Goal: Task Accomplishment & Management: Manage account settings

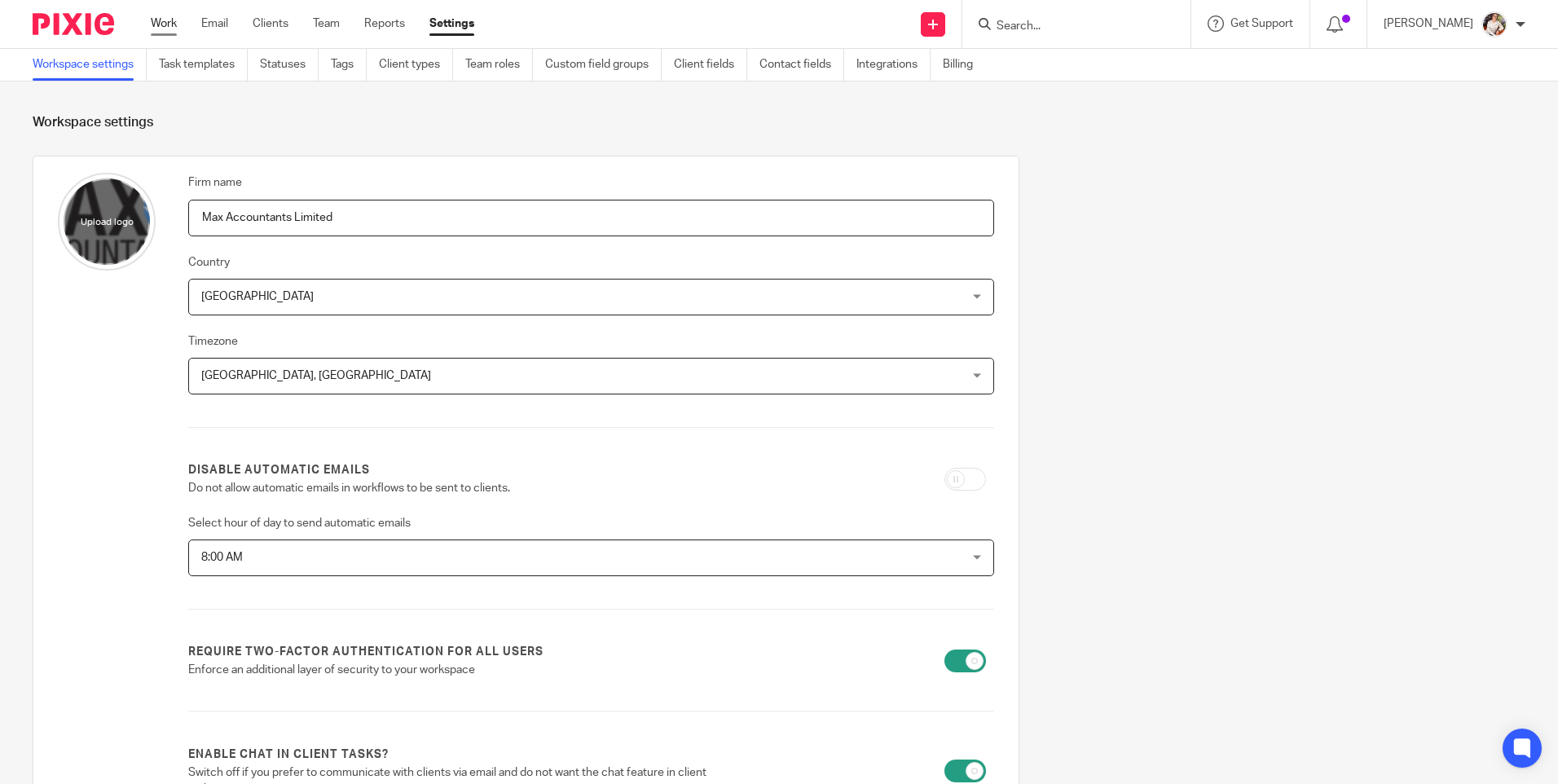
click at [160, 26] on link "Work" at bounding box center [163, 24] width 26 height 16
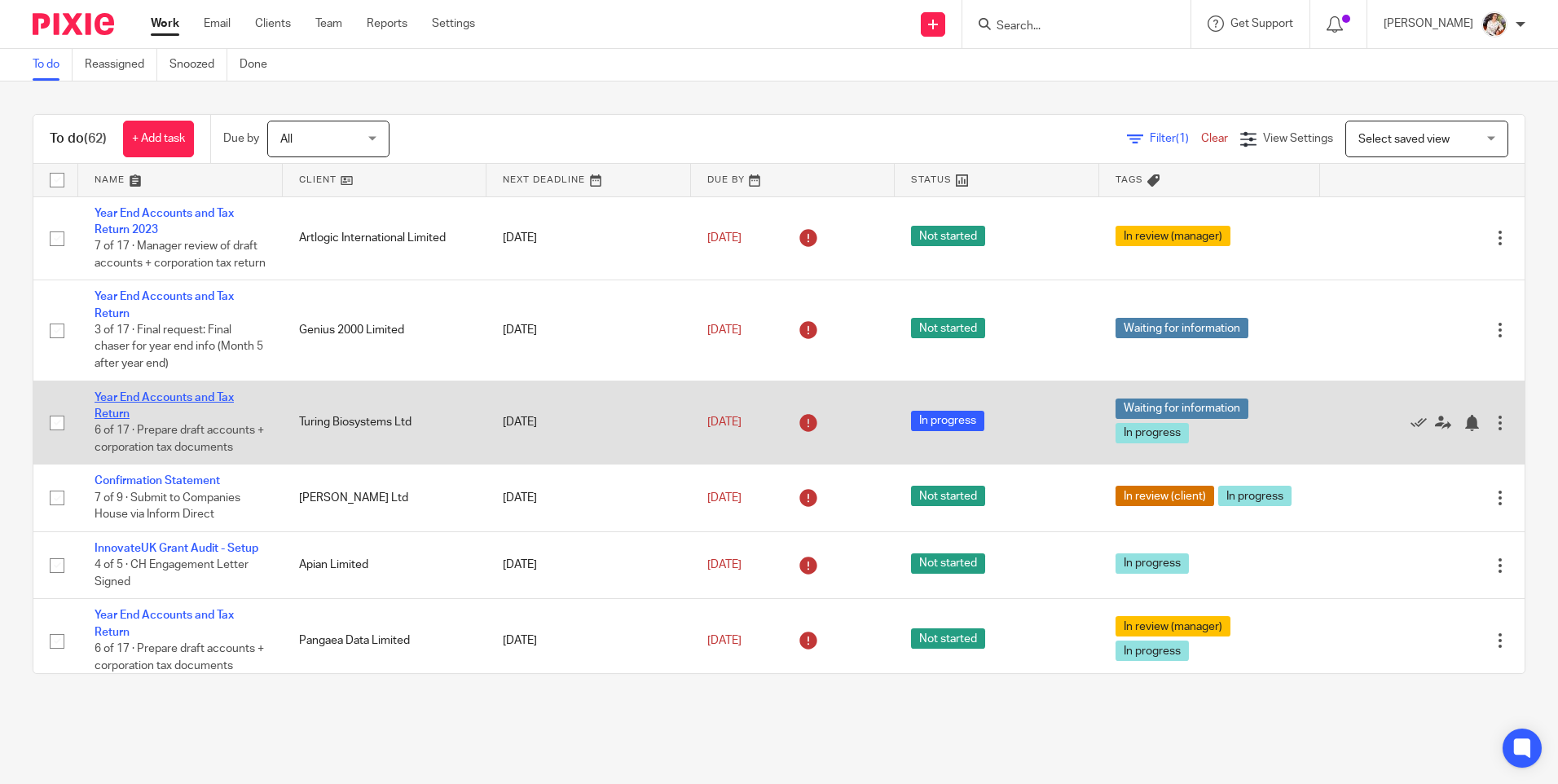
click at [173, 415] on link "Year End Accounts and Tax Return" at bounding box center [164, 406] width 139 height 27
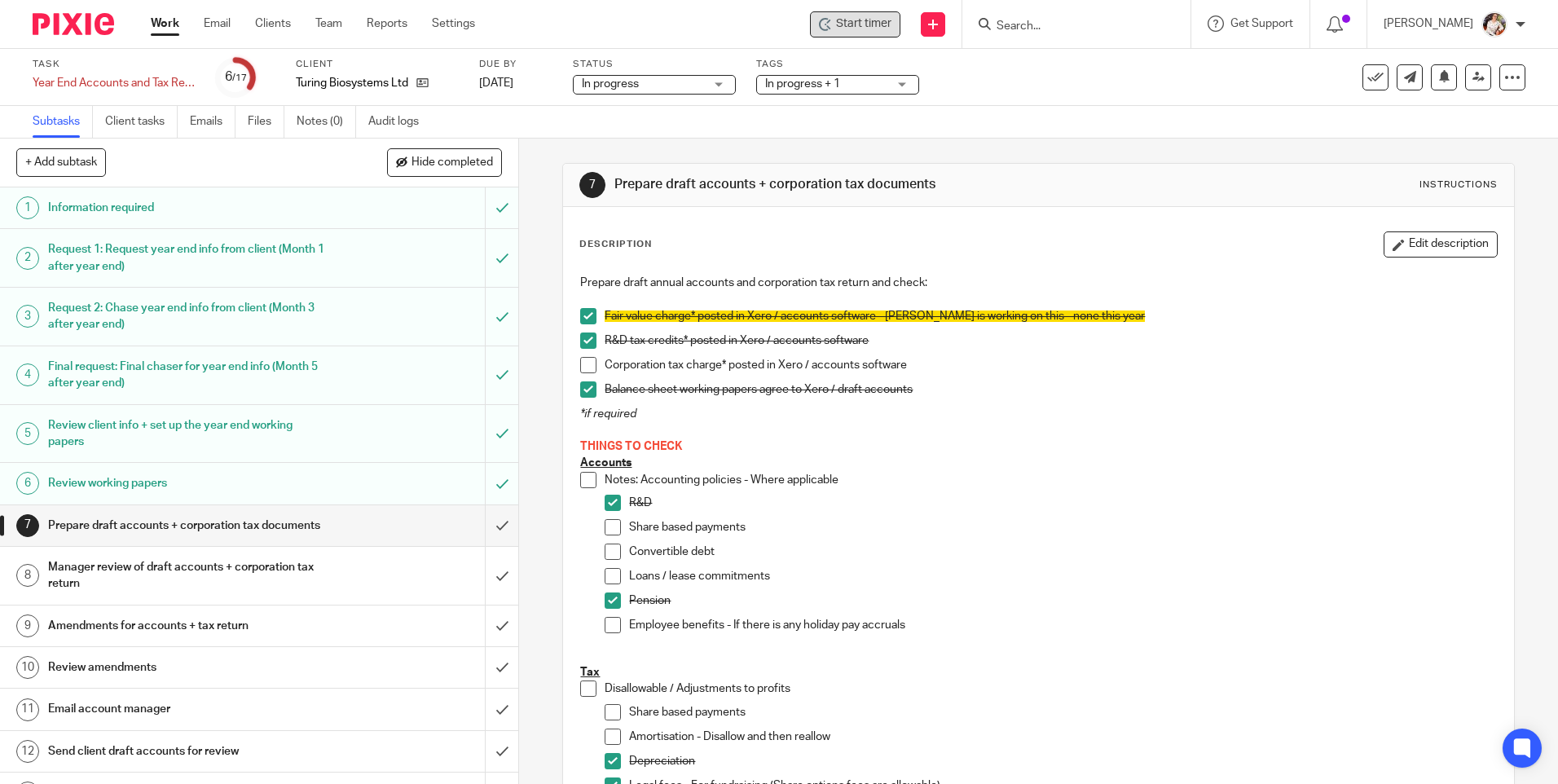
click at [882, 23] on span "Start timer" at bounding box center [863, 24] width 56 height 17
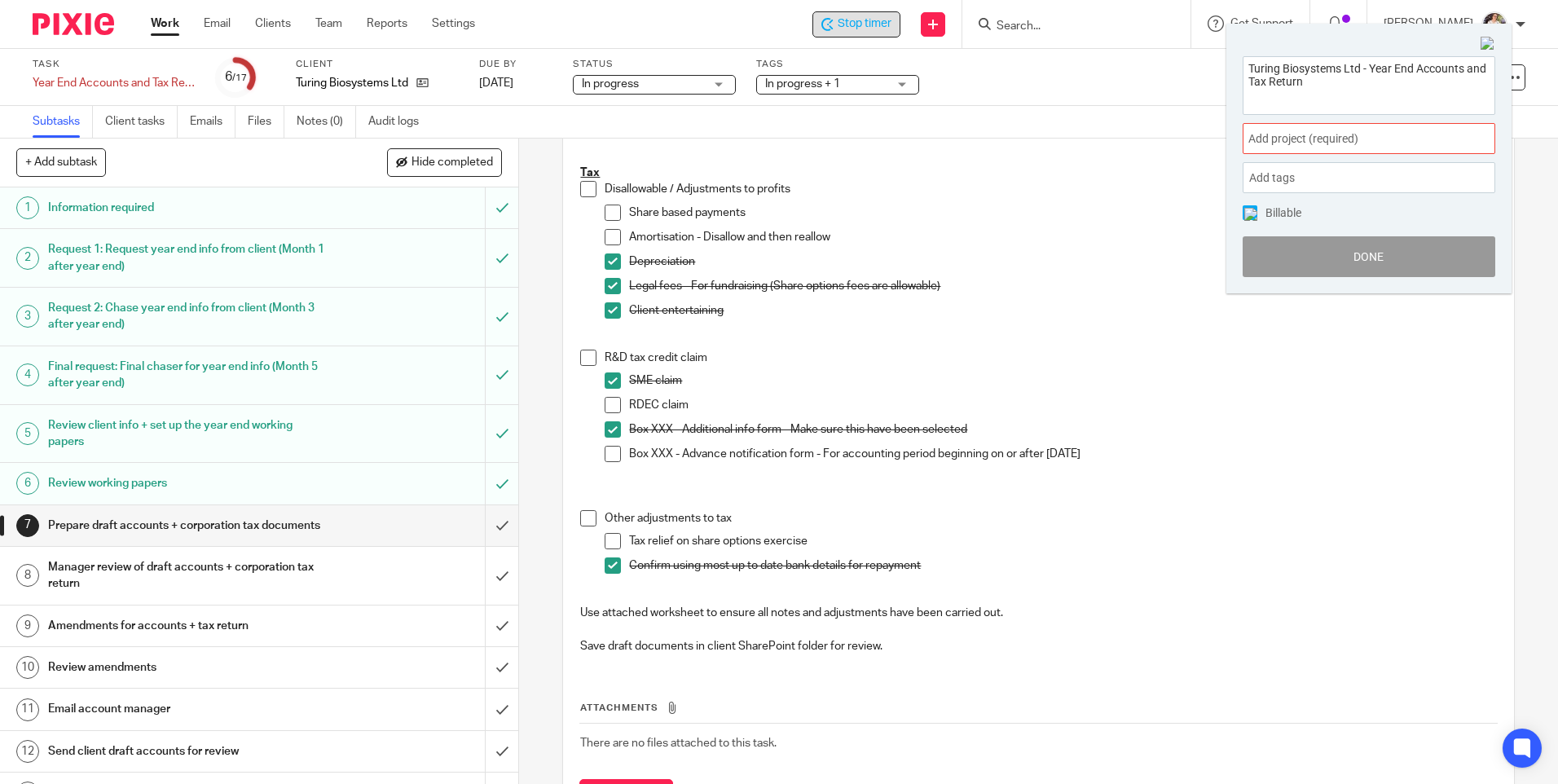
scroll to position [571, 0]
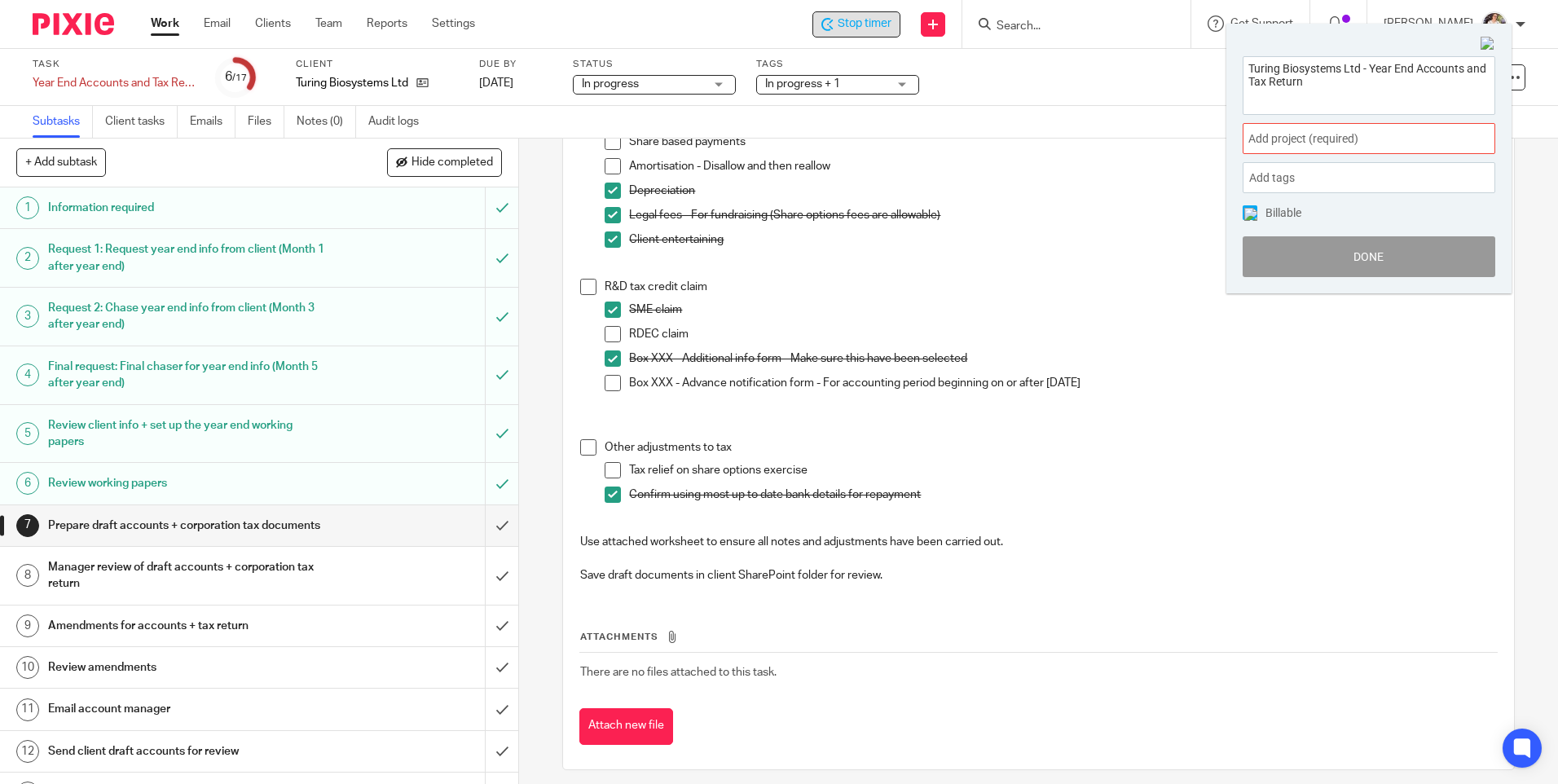
click at [1418, 145] on span "Add project (required) :" at bounding box center [1351, 139] width 205 height 17
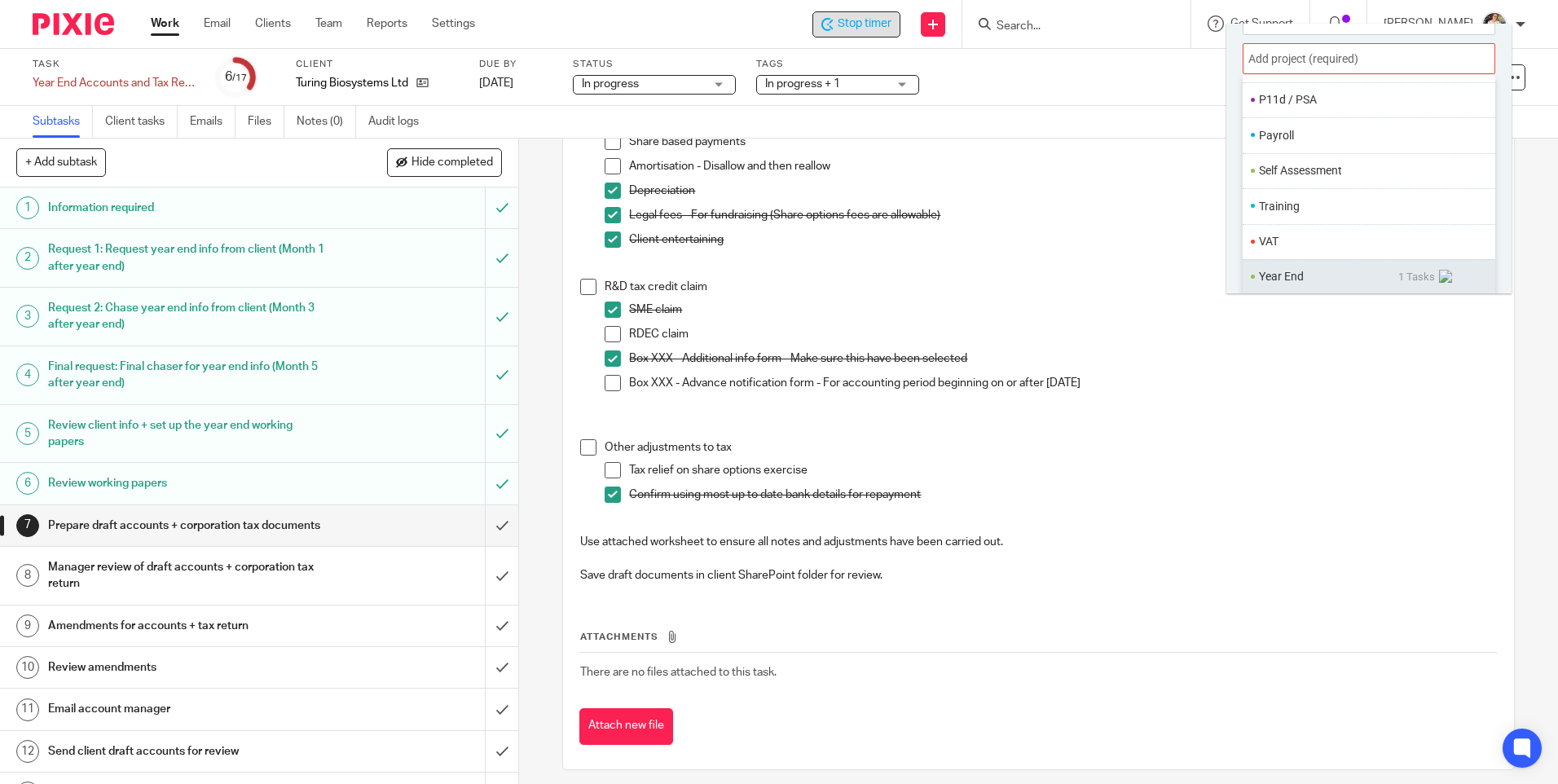
scroll to position [81, 0]
click at [1281, 273] on li "Year End" at bounding box center [1328, 275] width 139 height 17
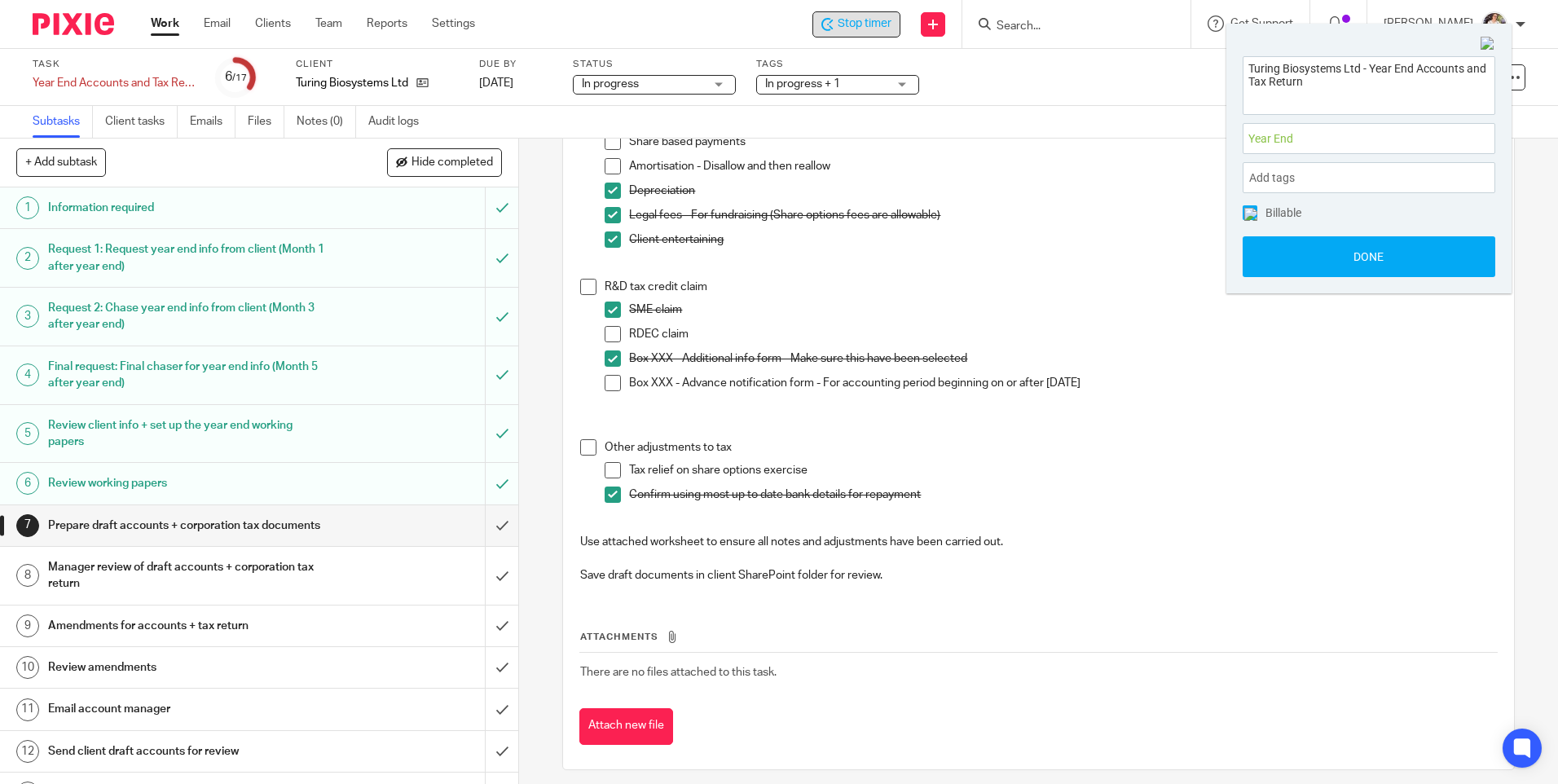
scroll to position [0, 0]
click at [1298, 254] on button "Done" at bounding box center [1368, 256] width 253 height 41
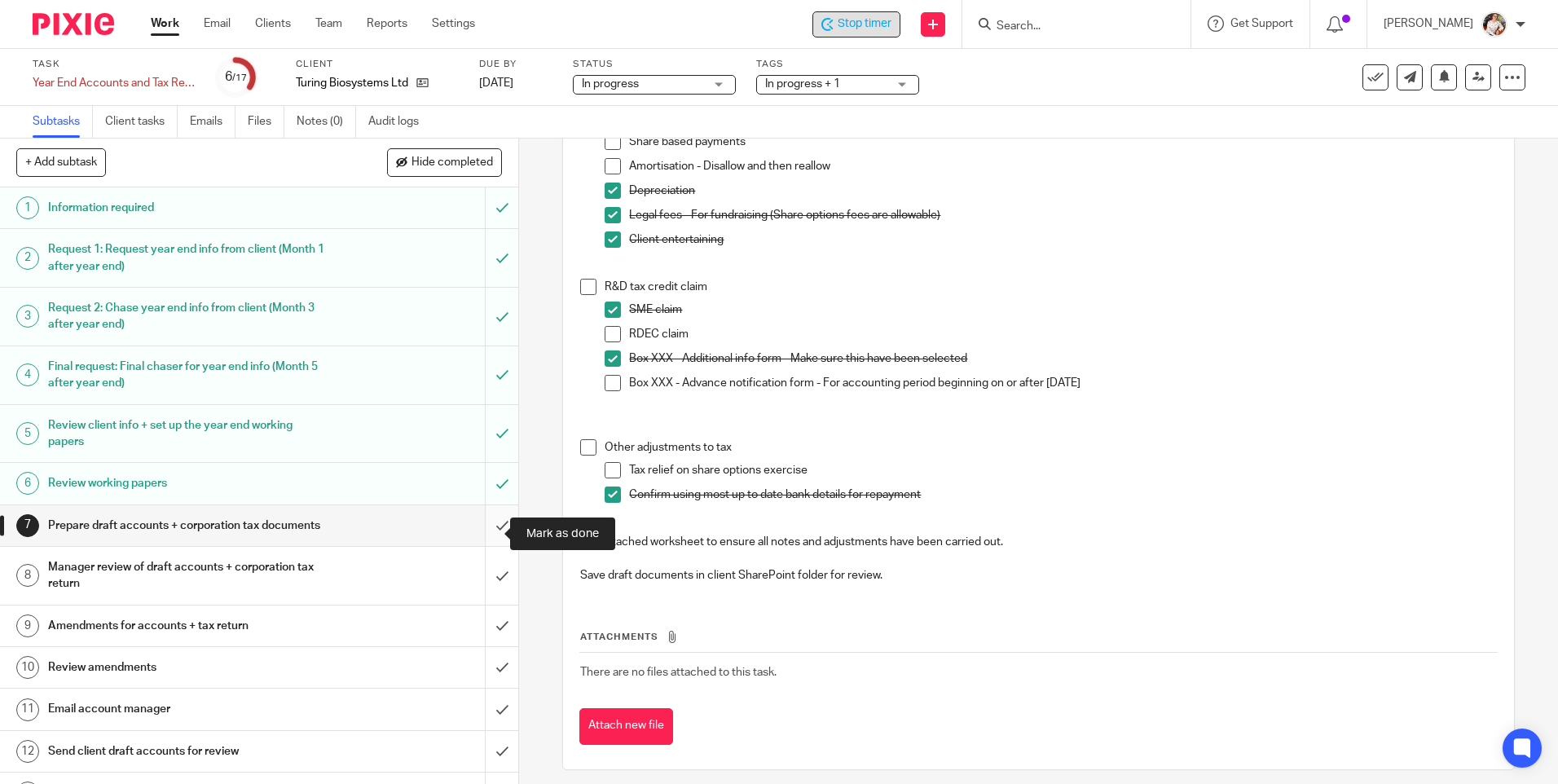
click at [493, 534] on input "submit" at bounding box center [259, 525] width 519 height 41
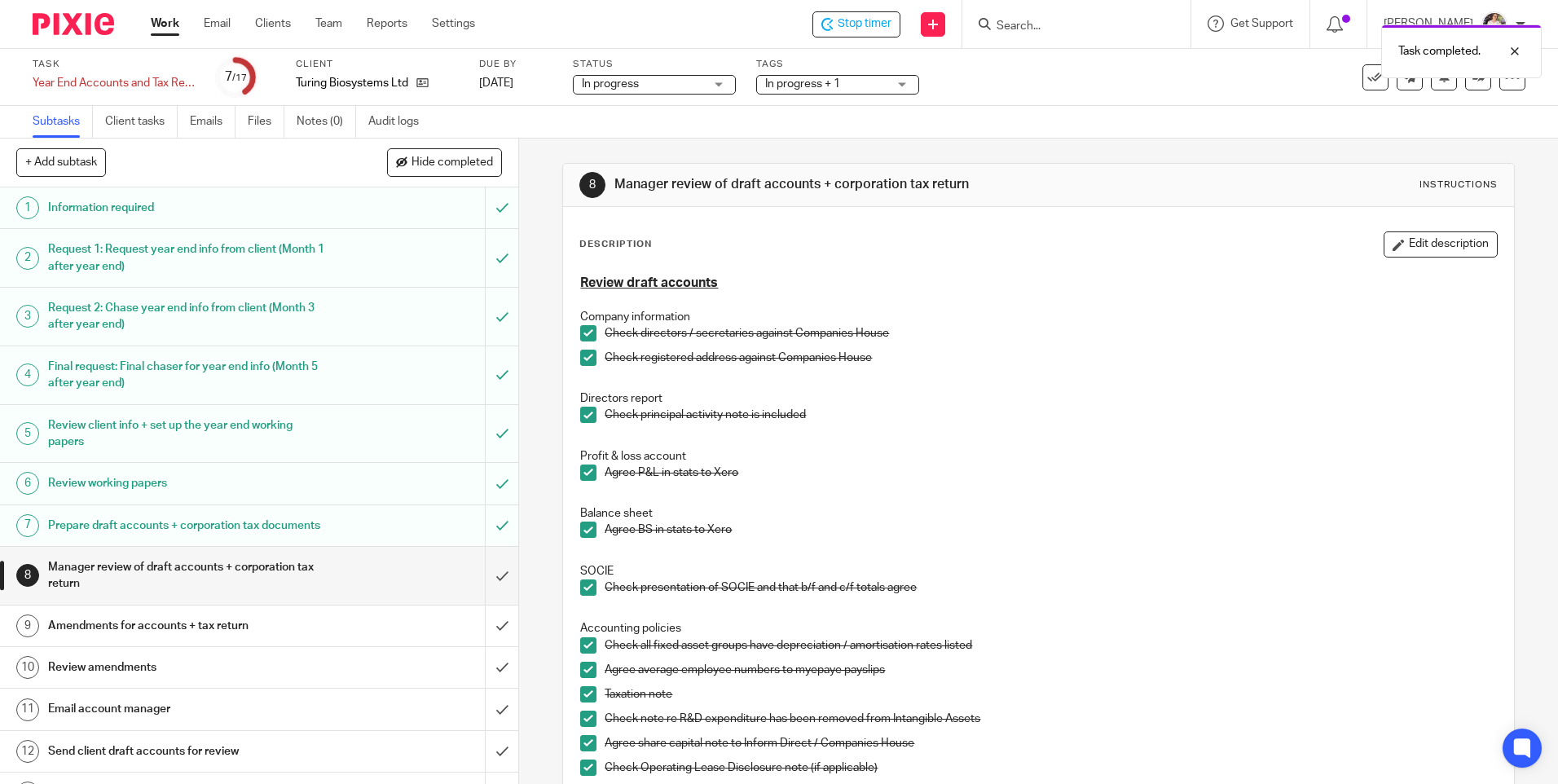
click at [795, 77] on div "Task completed." at bounding box center [1161, 47] width 763 height 62
click at [795, 86] on span "In progress + 1" at bounding box center [802, 84] width 75 height 12
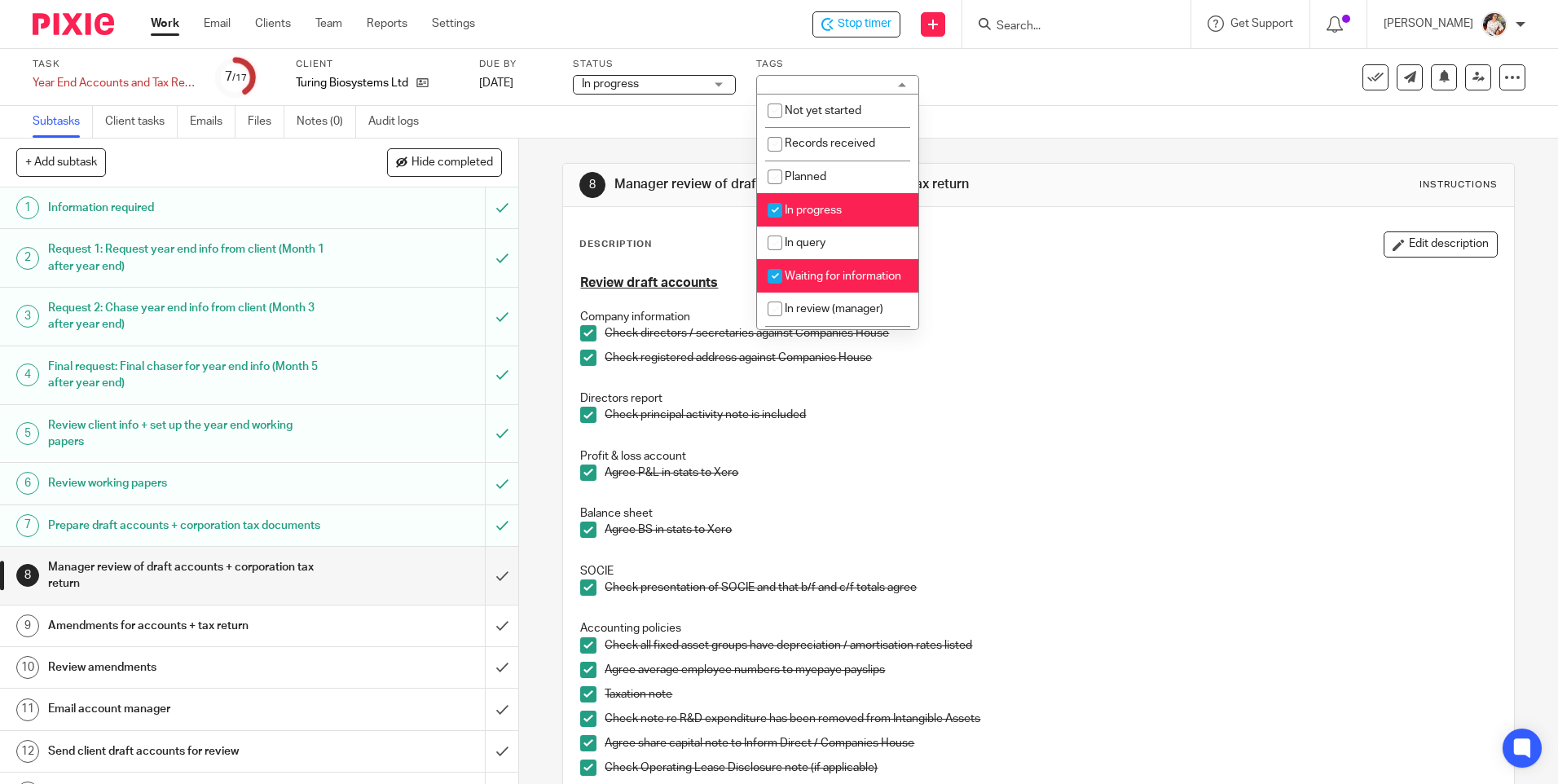
click at [834, 273] on span "Waiting for information" at bounding box center [843, 276] width 117 height 12
checkbox input "false"
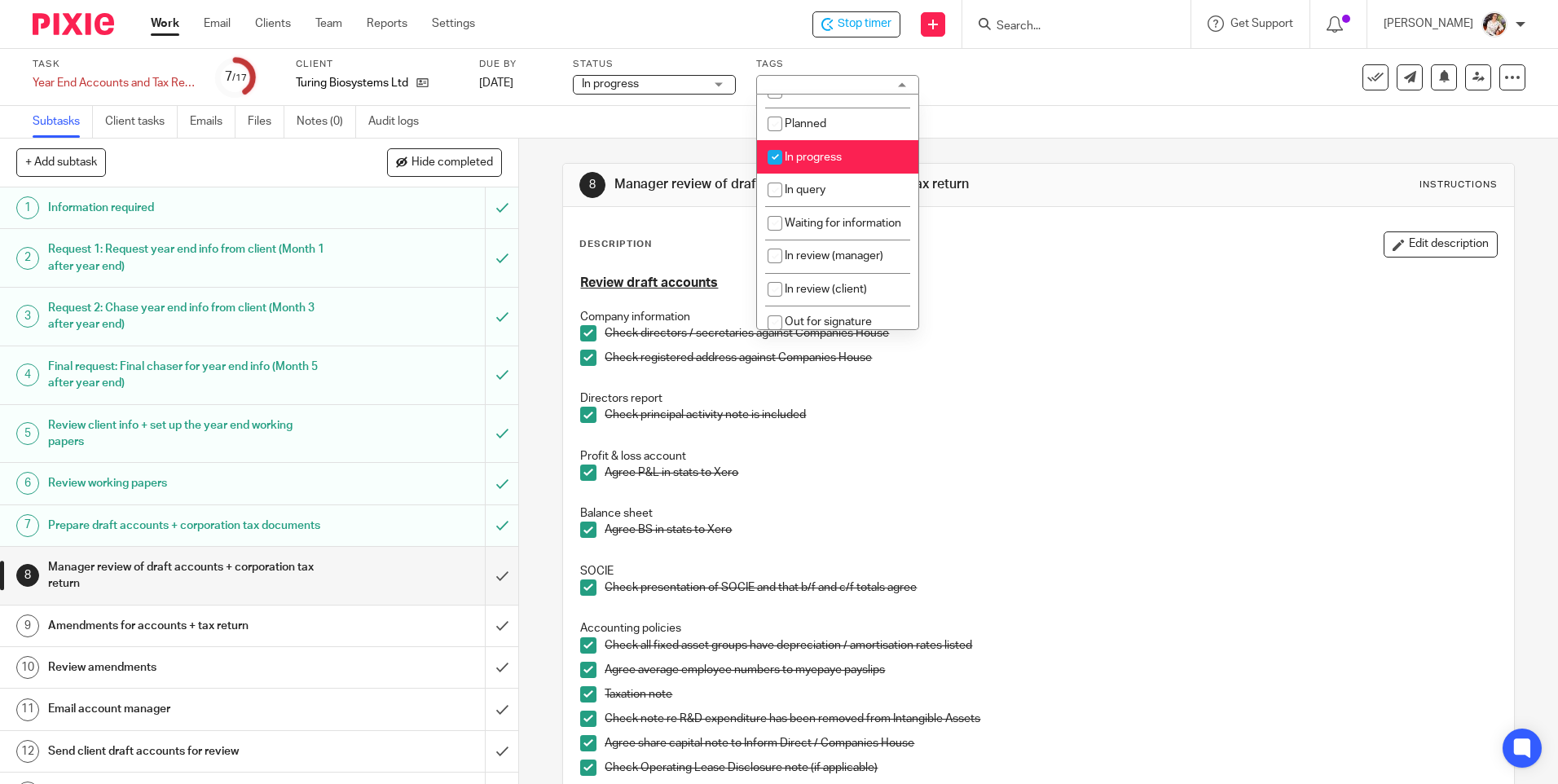
scroll to position [81, 0]
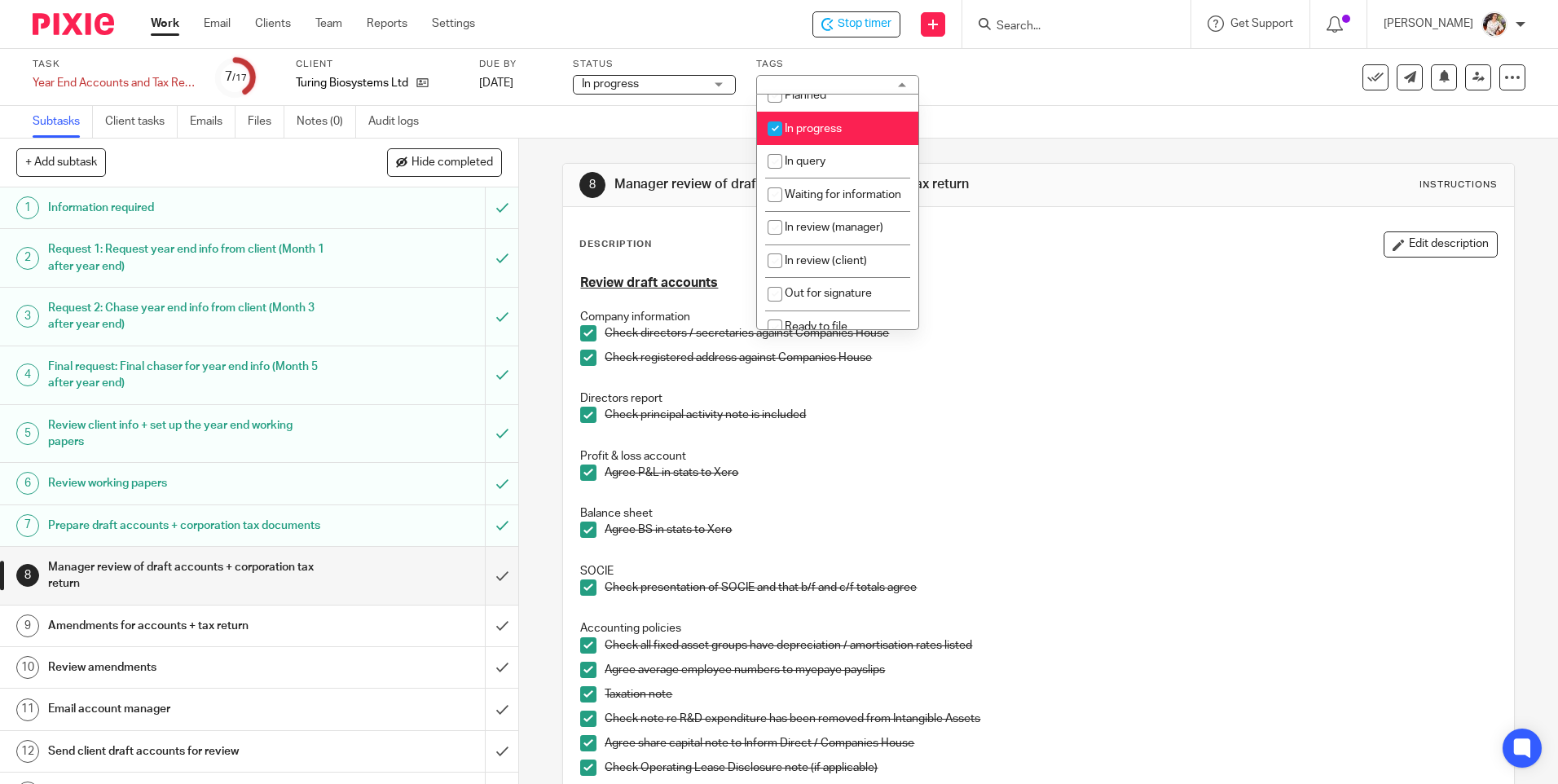
click at [813, 129] on span "In progress" at bounding box center [813, 129] width 57 height 12
checkbox input "false"
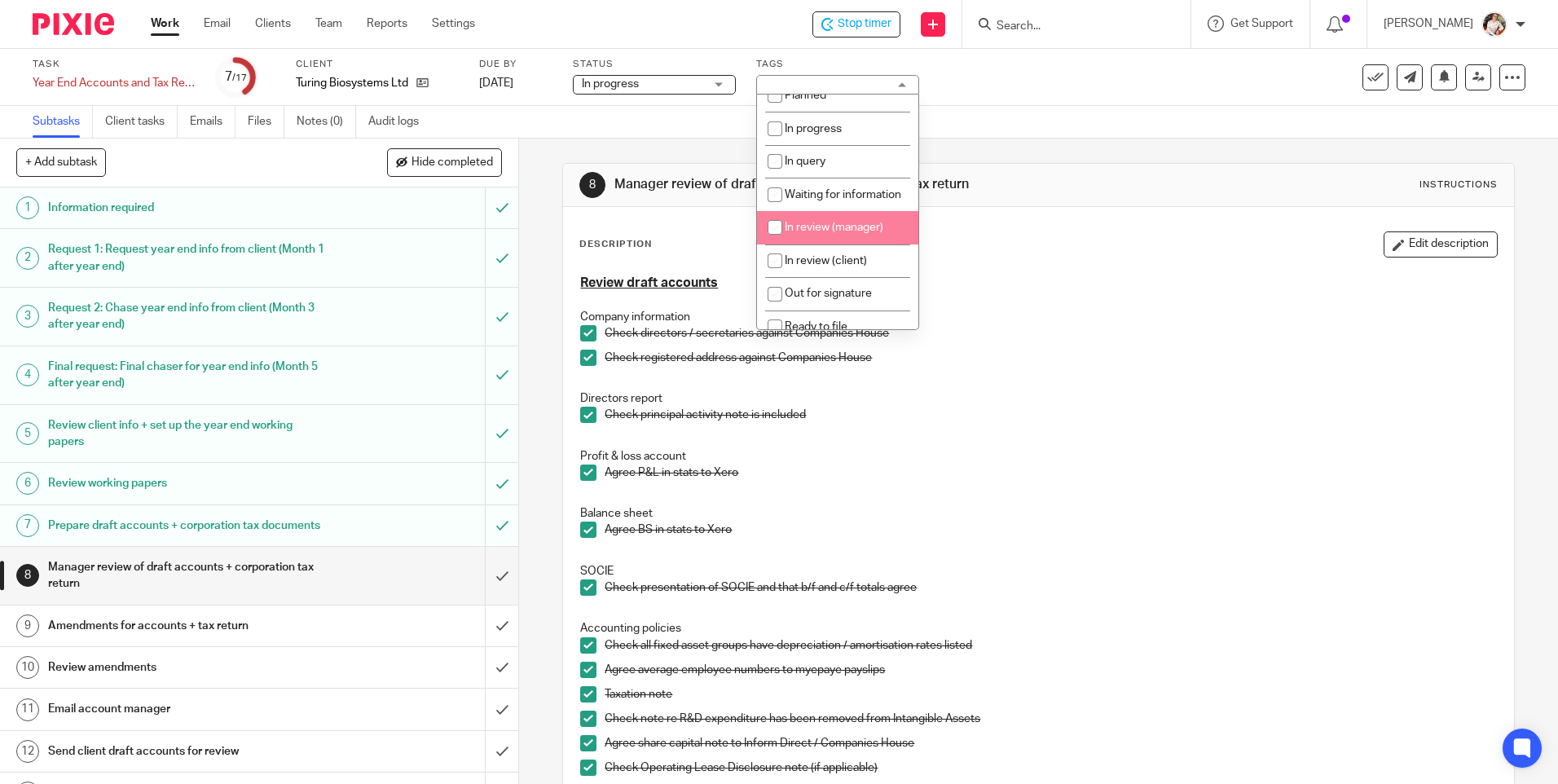
click at [830, 233] on span "In review (manager)" at bounding box center [834, 227] width 98 height 12
checkbox input "true"
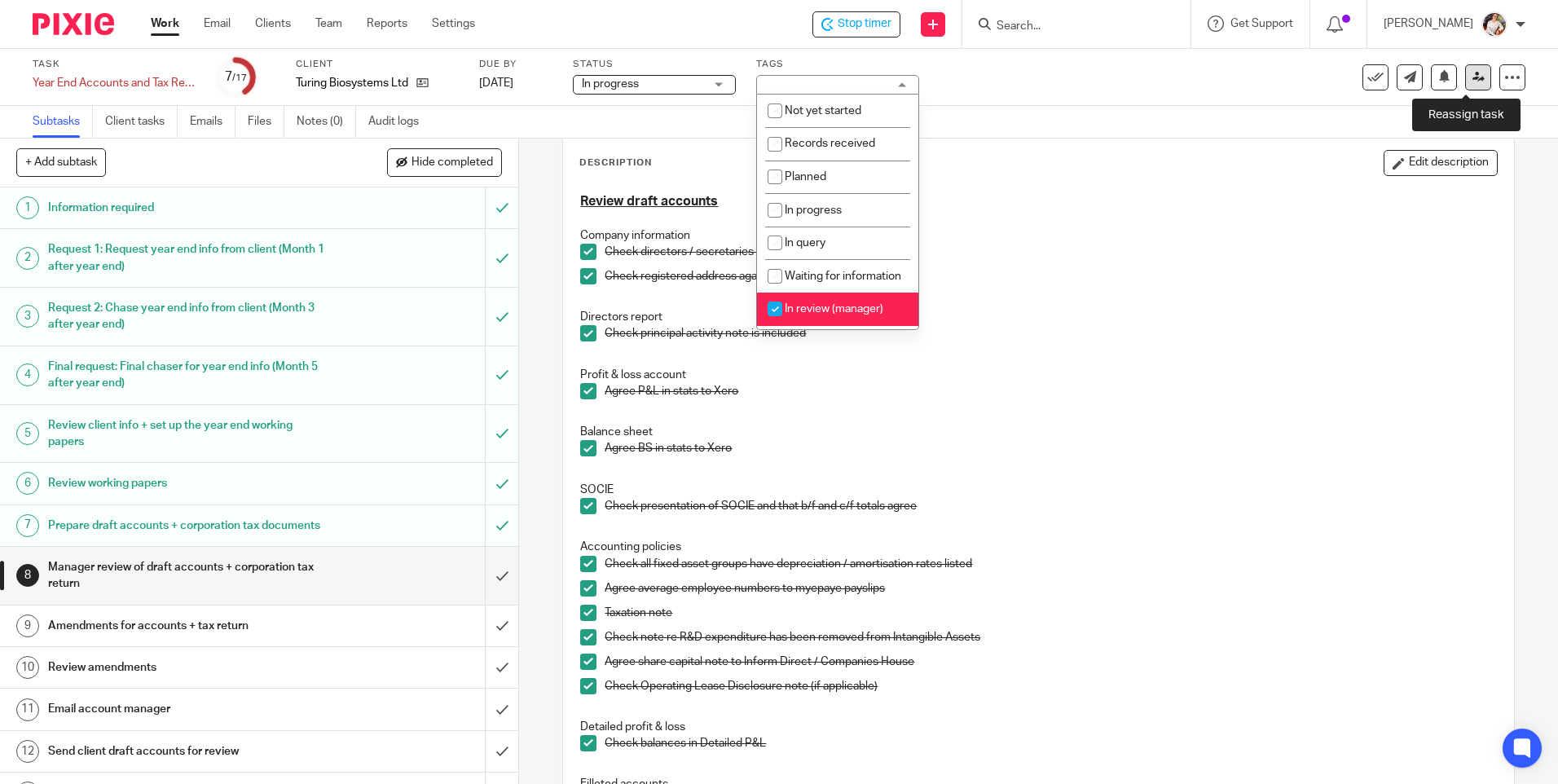
click at [1472, 80] on icon at bounding box center [1478, 77] width 12 height 12
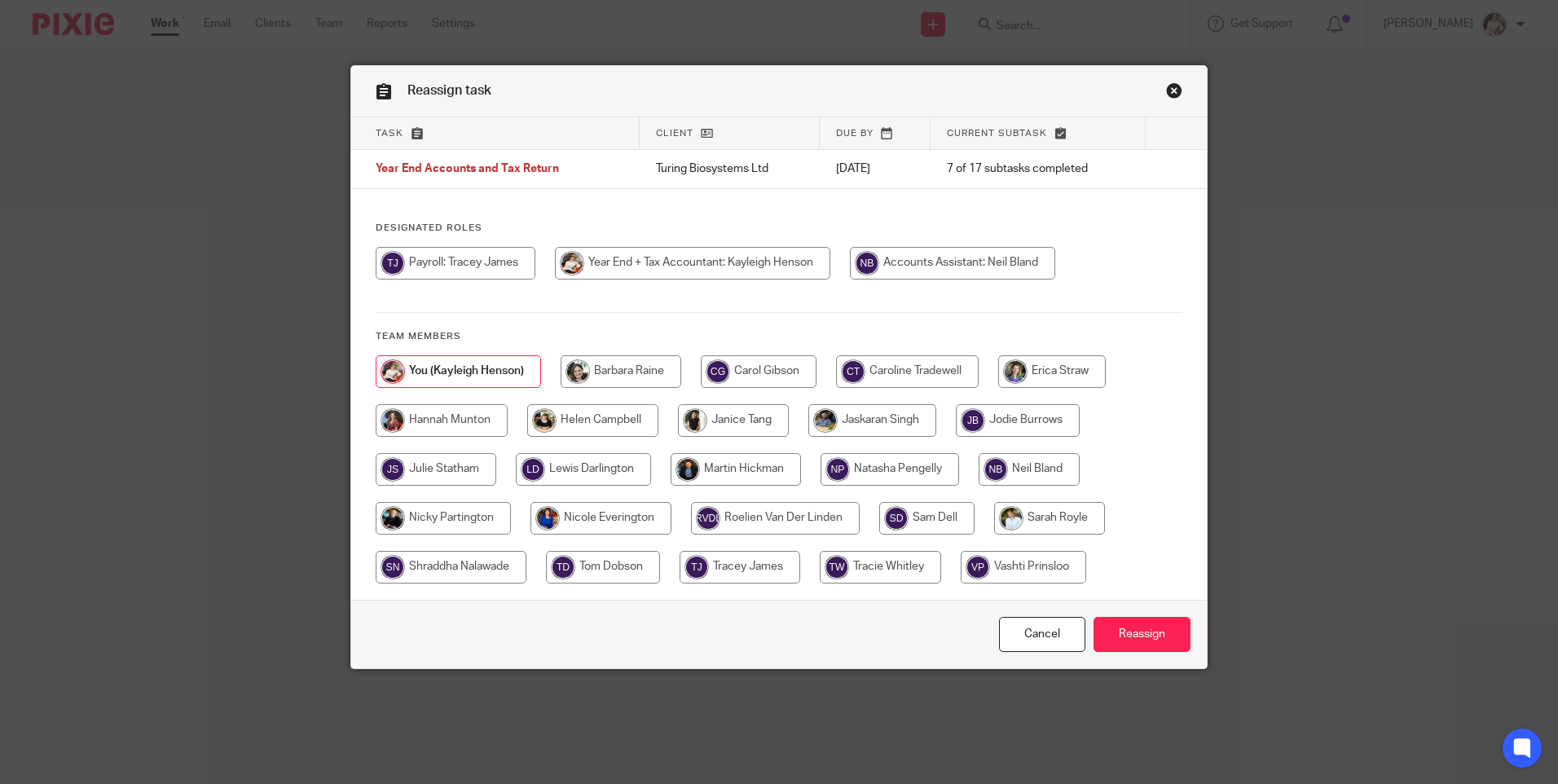
click at [937, 370] on input "radio" at bounding box center [907, 372] width 142 height 33
radio input "true"
click at [1123, 634] on input "Reassign" at bounding box center [1142, 634] width 97 height 35
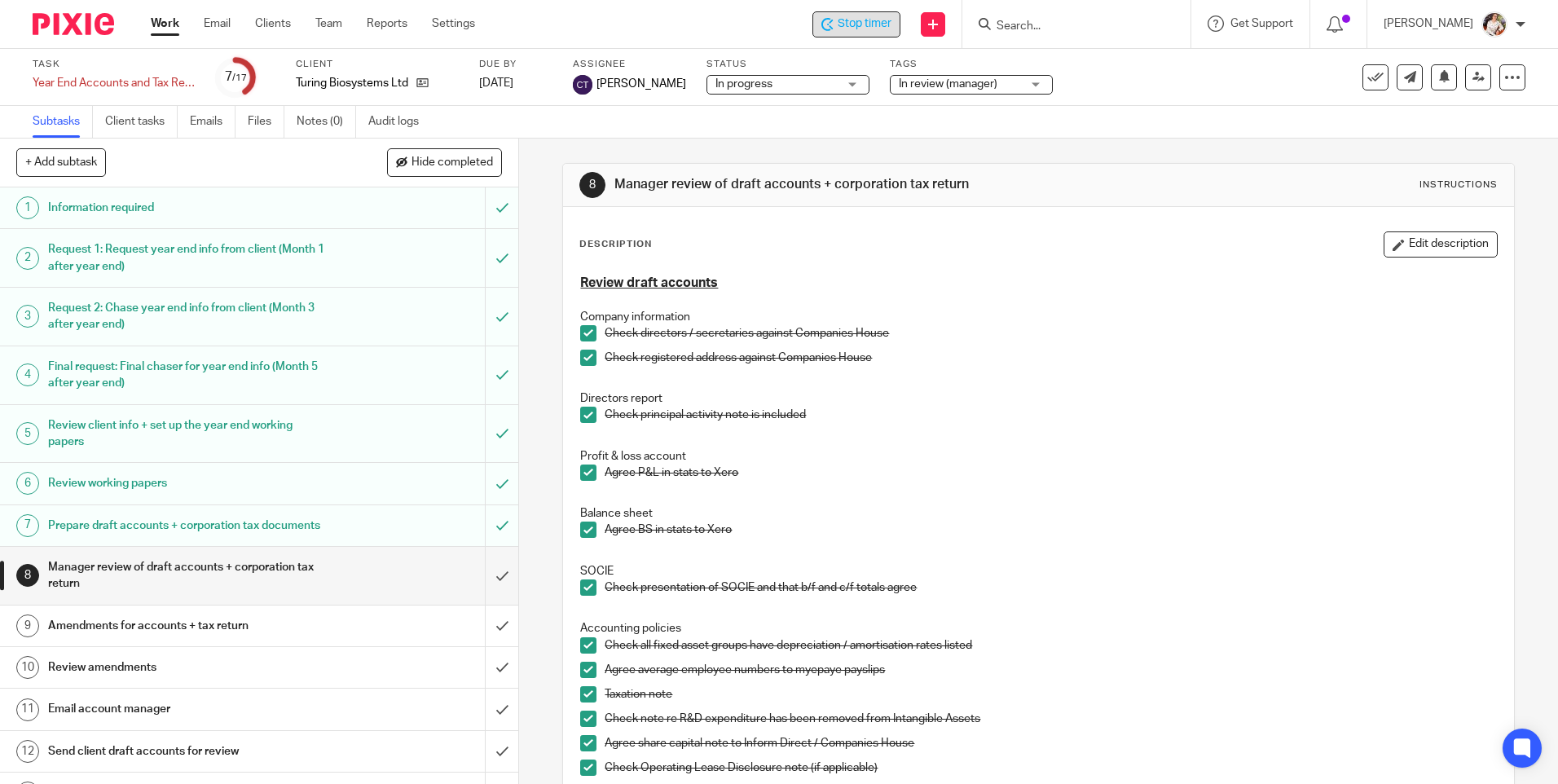
click at [857, 25] on span "Stop timer" at bounding box center [864, 24] width 54 height 17
click at [160, 26] on link "Work" at bounding box center [164, 24] width 28 height 16
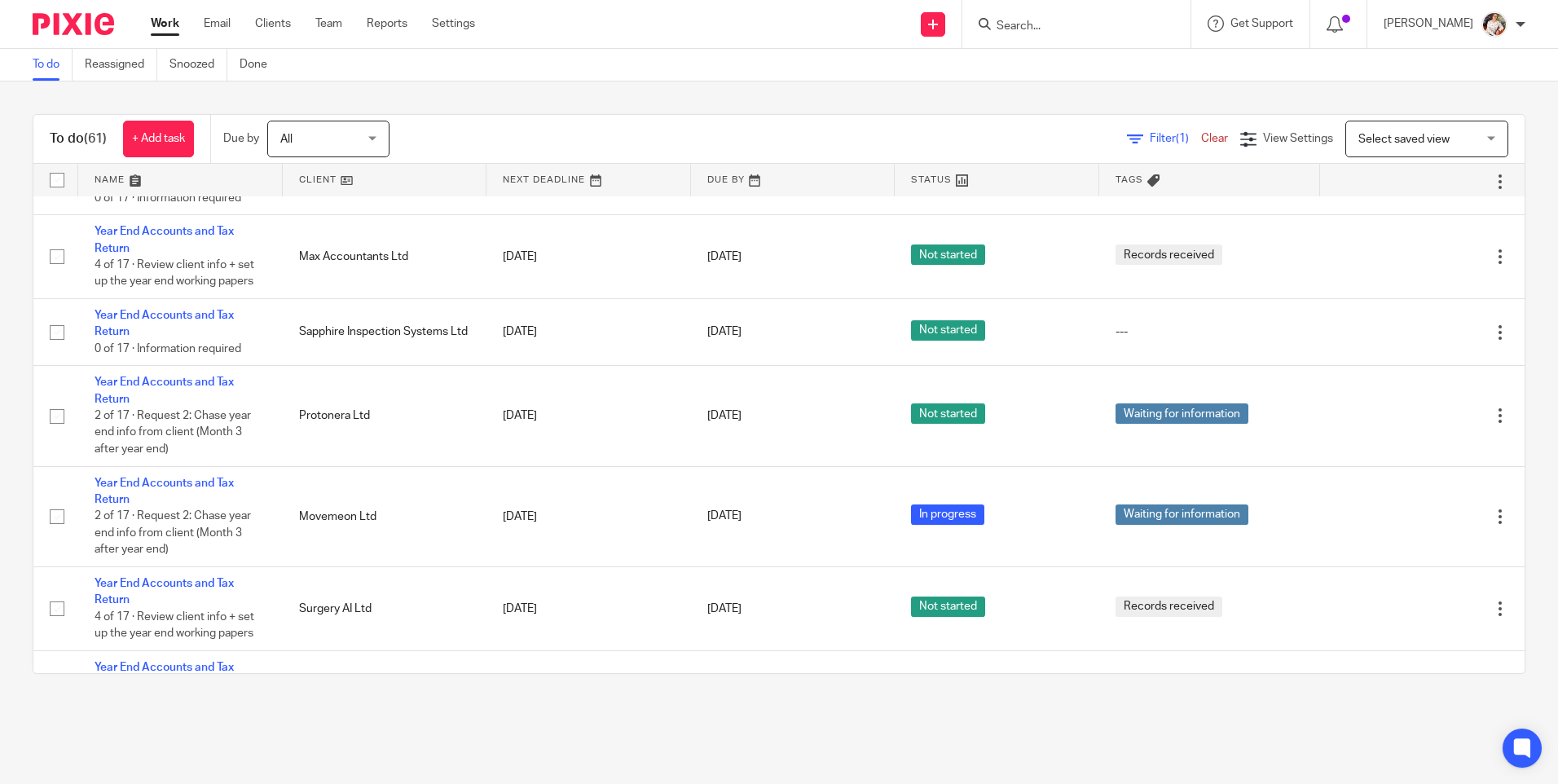
scroll to position [3016, 0]
click at [1076, 35] on div at bounding box center [1077, 24] width 228 height 48
click at [1071, 22] on input "Search" at bounding box center [1068, 26] width 147 height 15
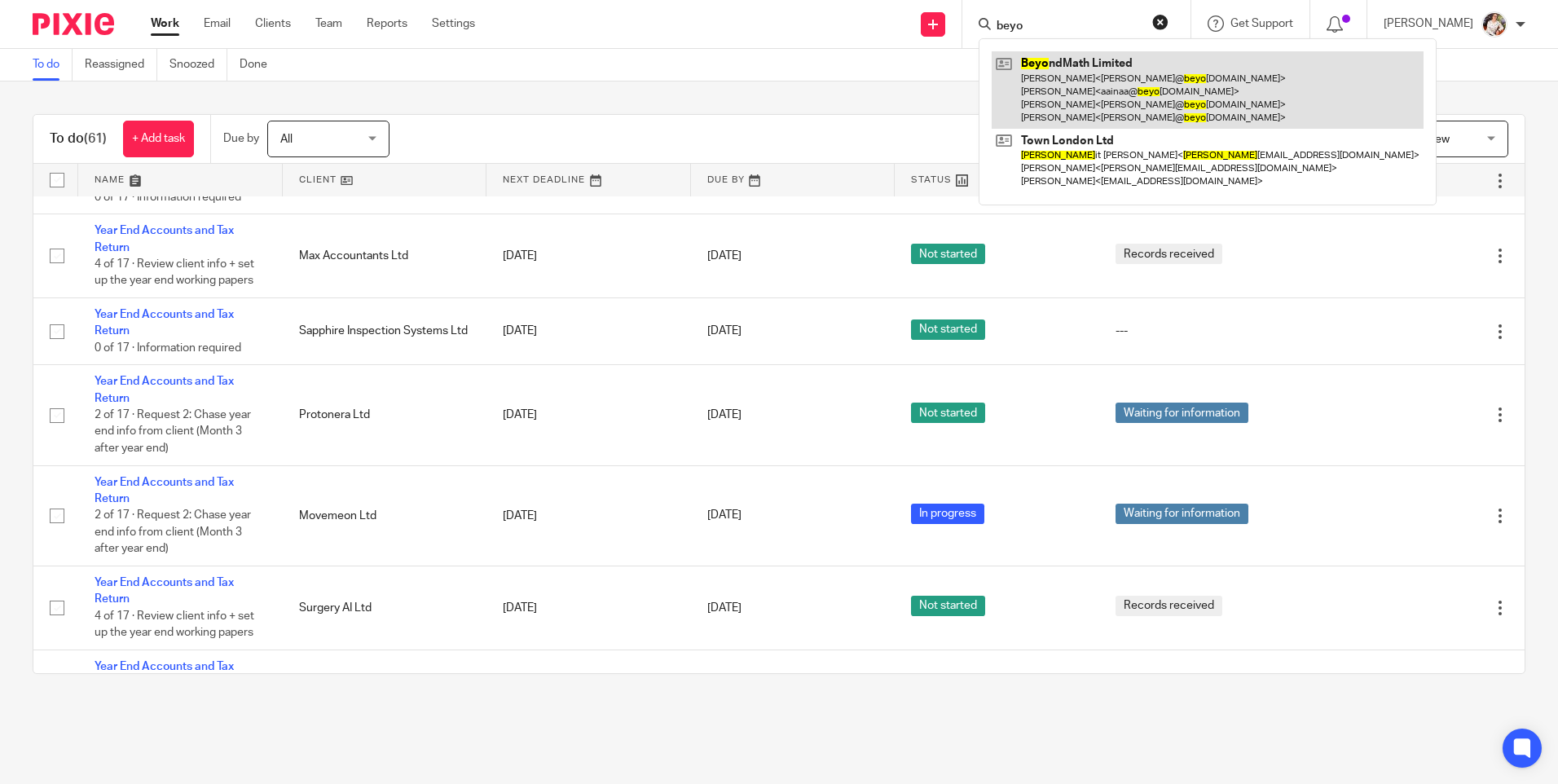
type input "beyo"
click at [1073, 80] on link at bounding box center [1208, 89] width 432 height 77
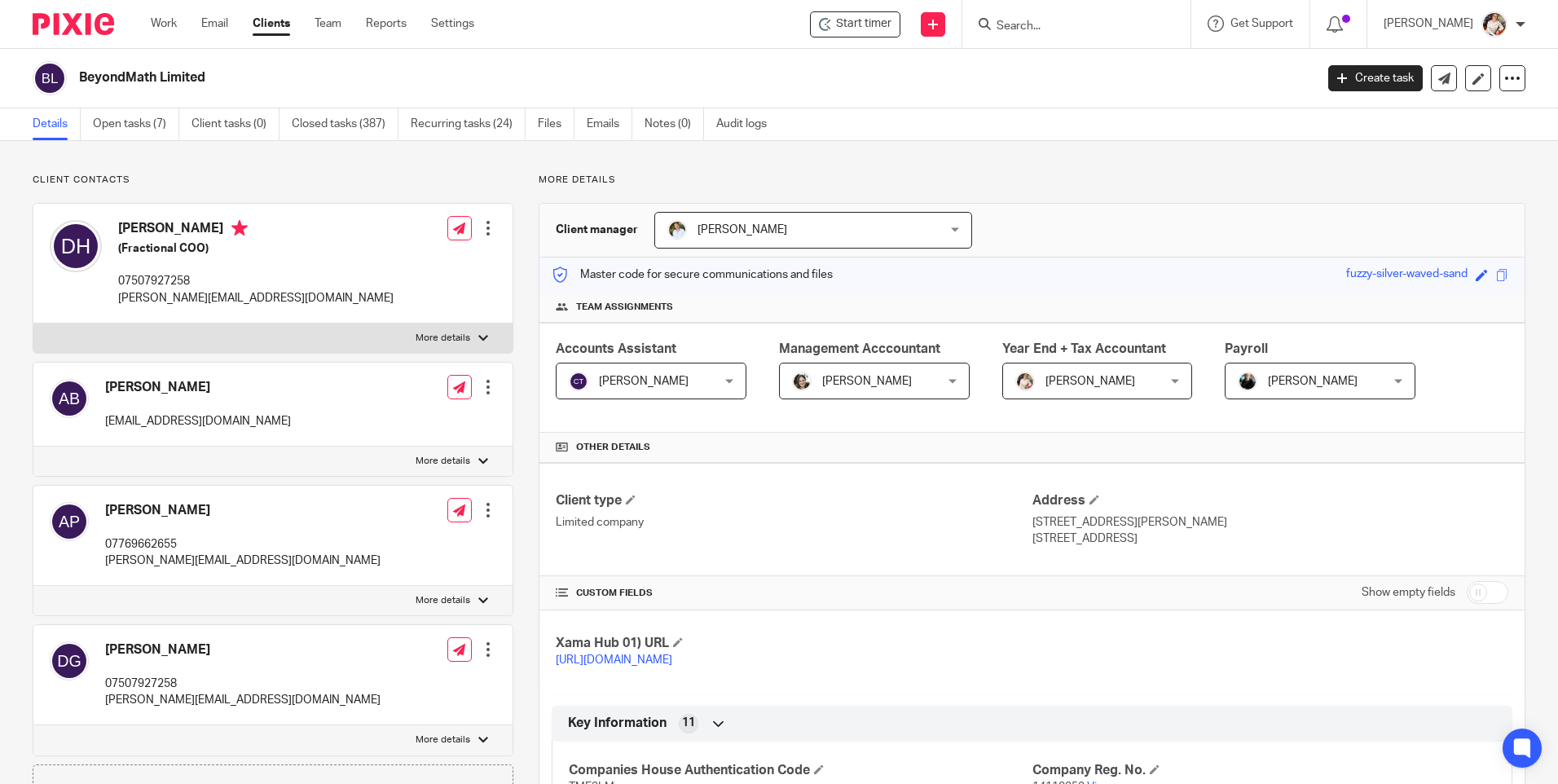
click at [126, 128] on link "Open tasks (7)" at bounding box center [136, 124] width 87 height 32
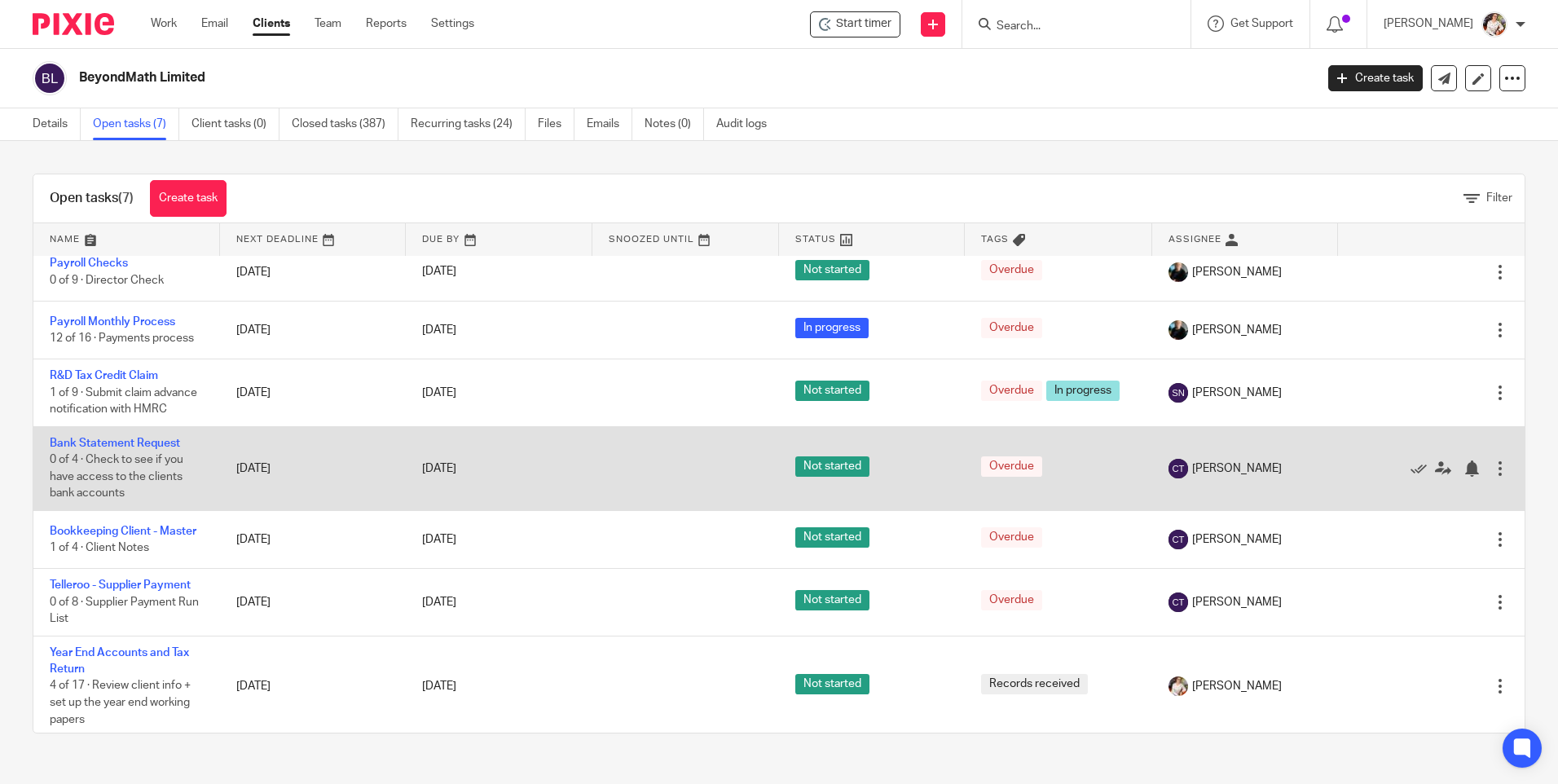
scroll to position [16, 0]
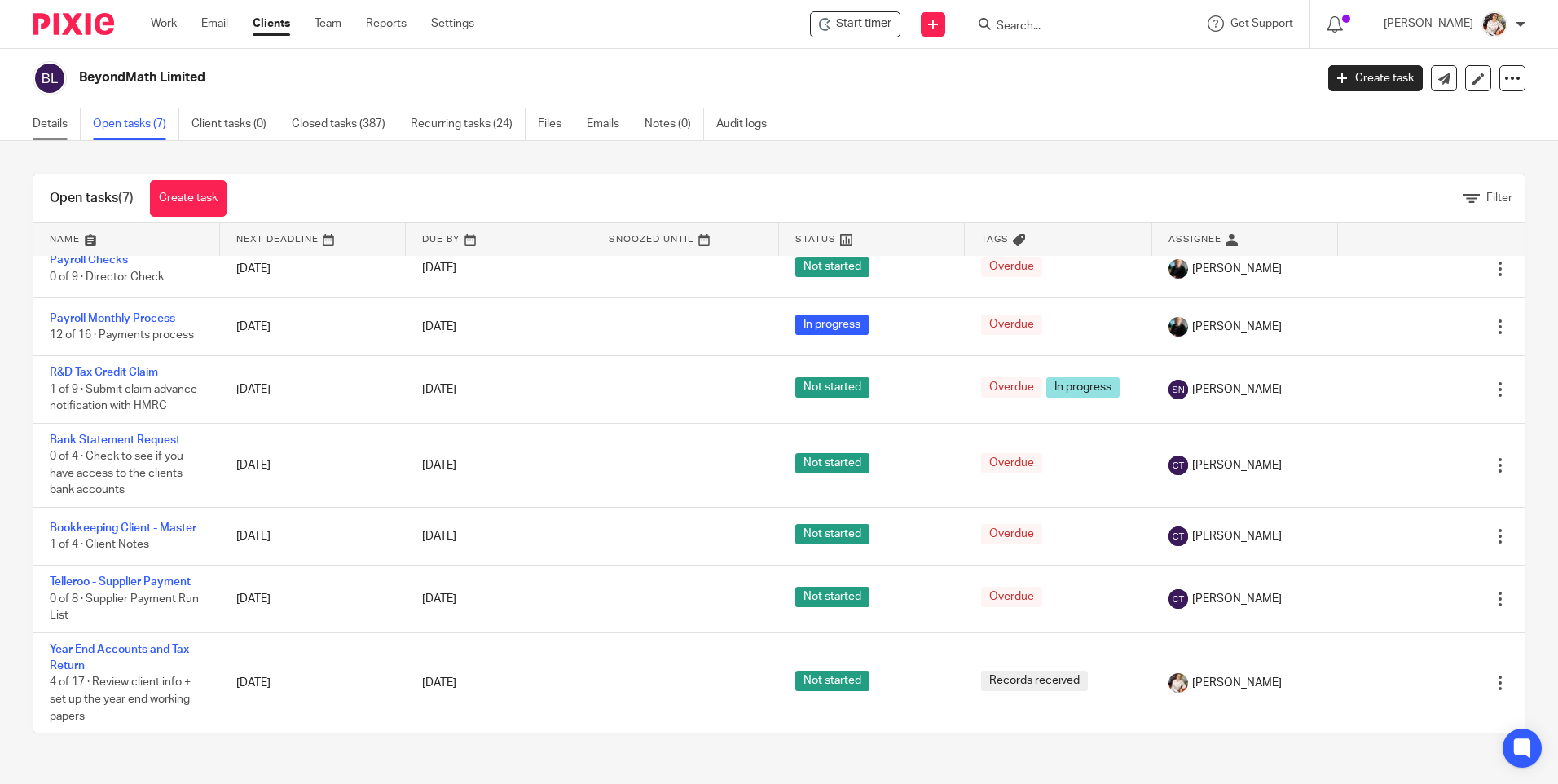
click at [57, 122] on link "Details" at bounding box center [57, 124] width 48 height 32
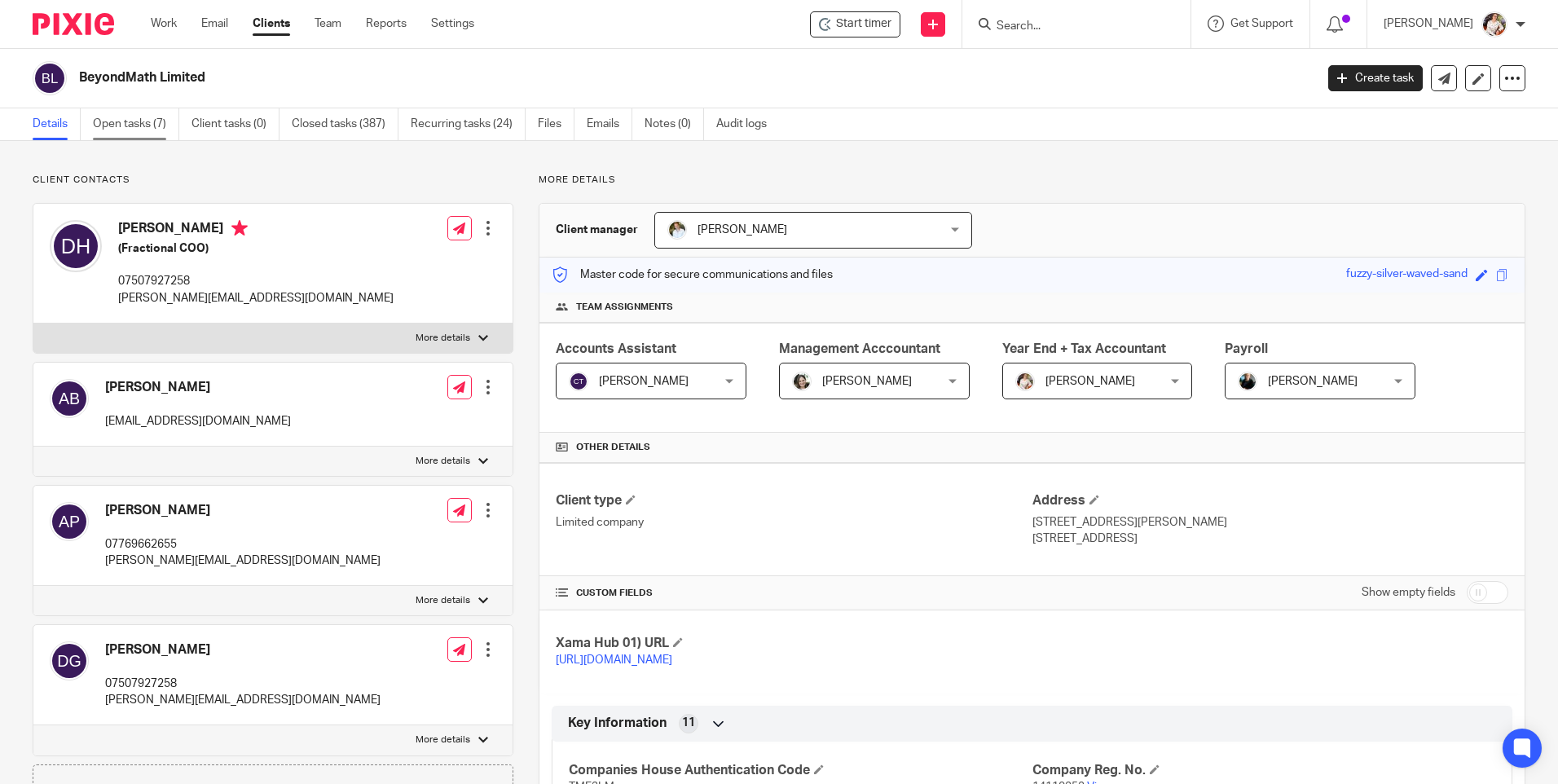
click at [142, 125] on link "Open tasks (7)" at bounding box center [136, 124] width 87 height 32
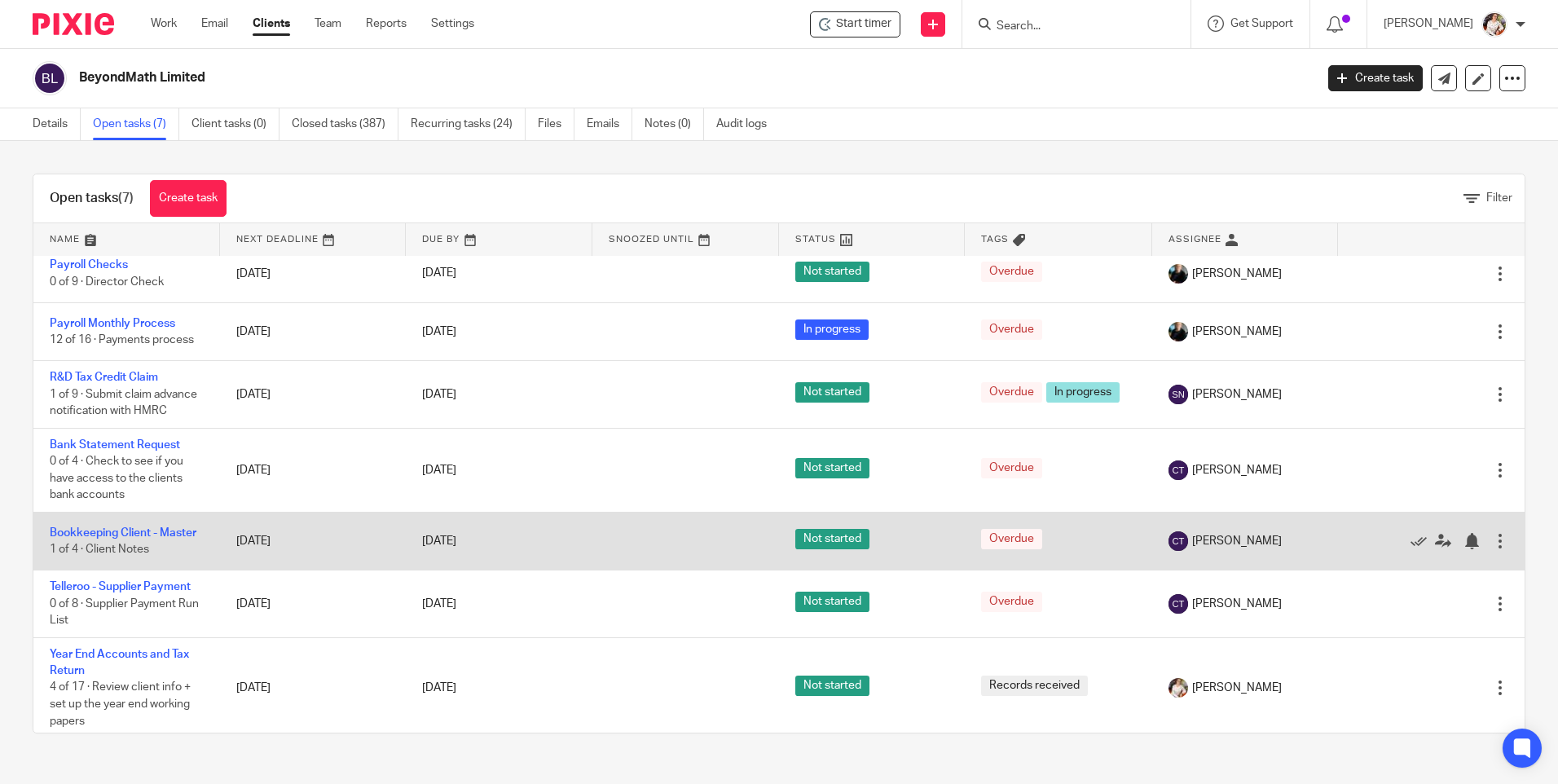
scroll to position [16, 0]
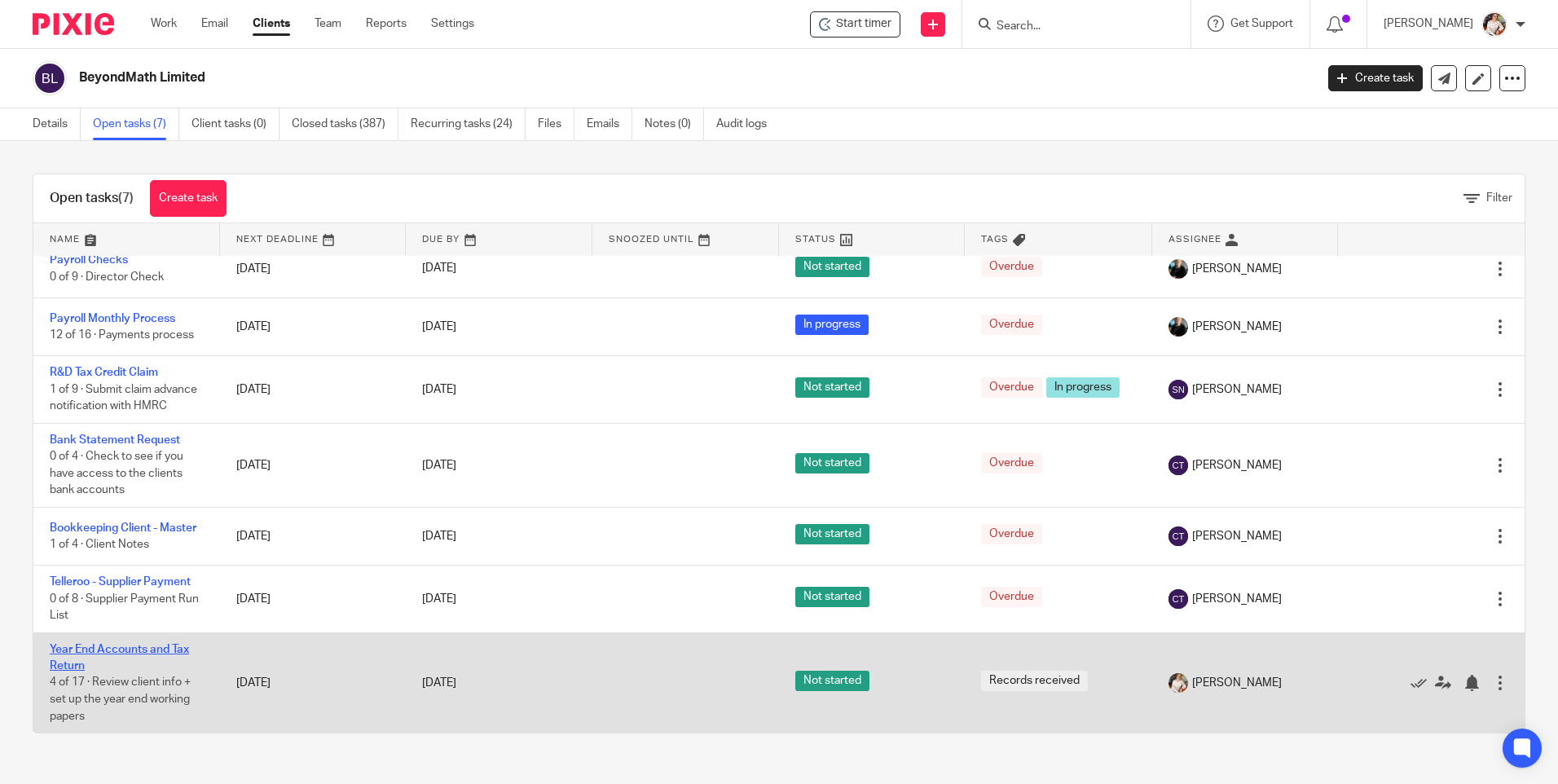
click at [148, 654] on link "Year End Accounts and Tax Return" at bounding box center [119, 657] width 139 height 27
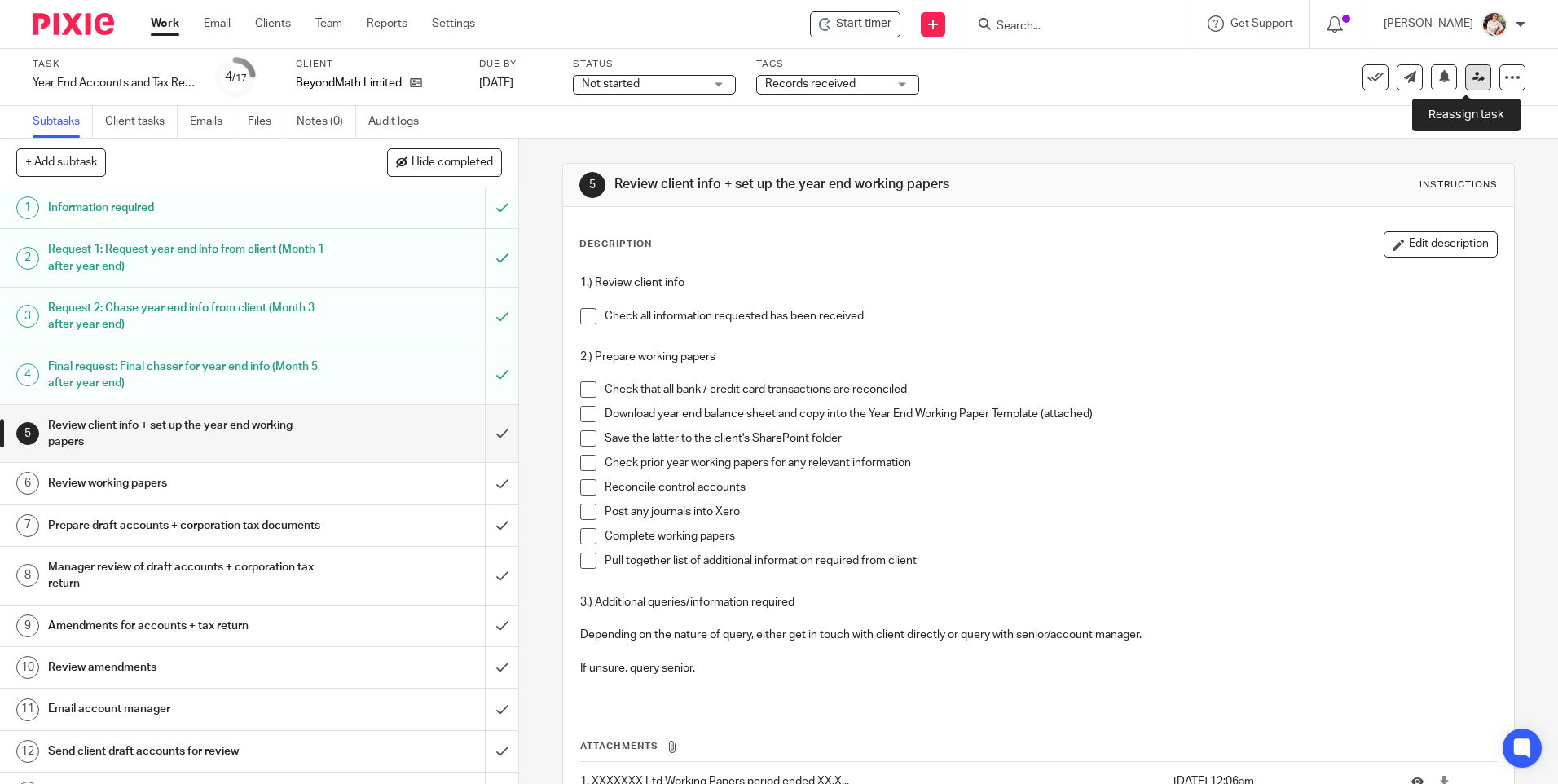
click at [1465, 84] on link at bounding box center [1478, 77] width 26 height 26
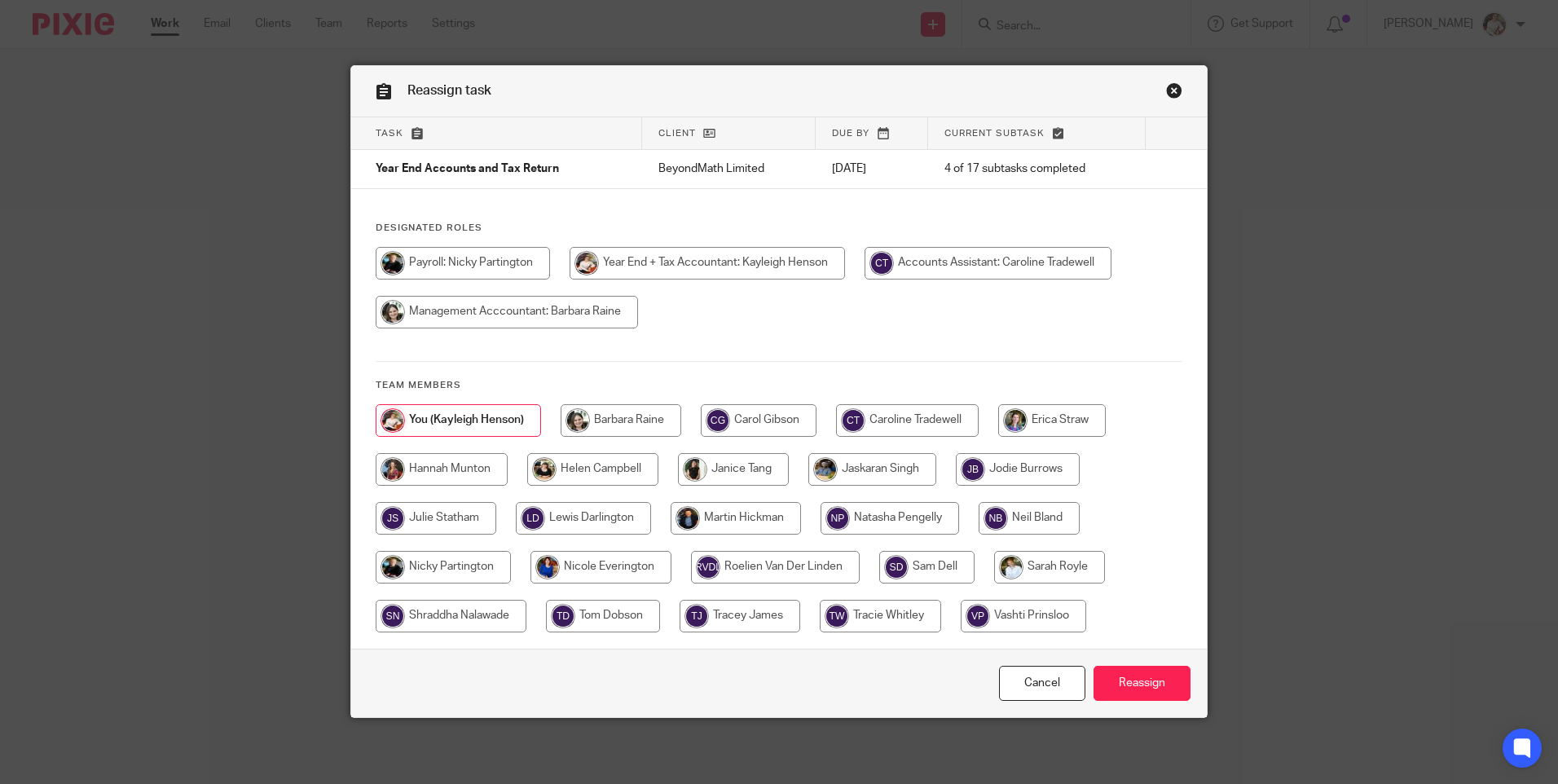
click at [1029, 630] on input "radio" at bounding box center [1024, 616] width 126 height 33
radio input "true"
click at [1127, 689] on input "Reassign" at bounding box center [1142, 683] width 97 height 35
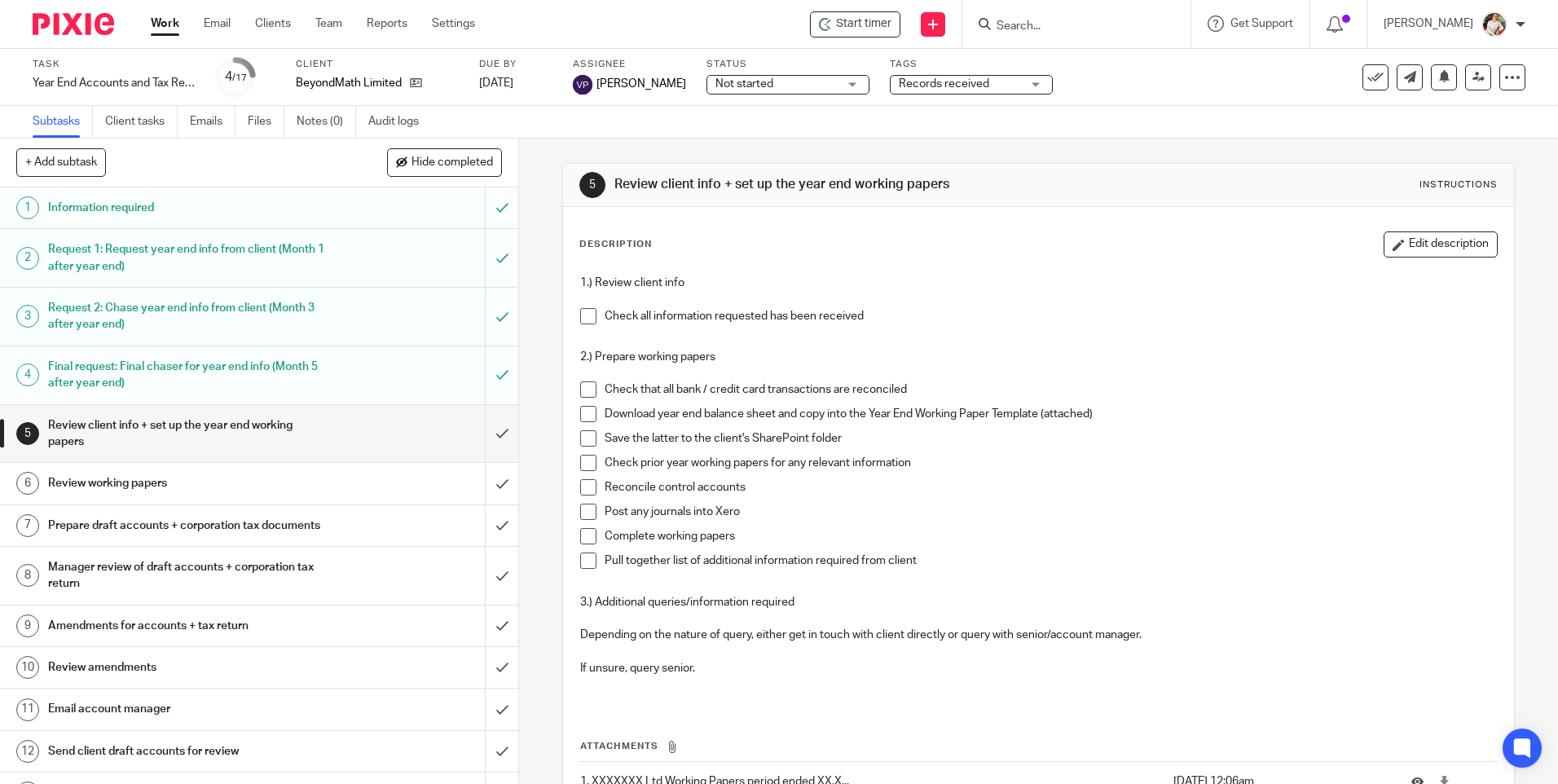
click at [171, 42] on div "Work Email Clients Team Reports Settings Work Email Clients Team Reports Settin…" at bounding box center [317, 24] width 366 height 48
click at [168, 25] on link "Work" at bounding box center [164, 24] width 28 height 16
